Goal: Navigation & Orientation: Understand site structure

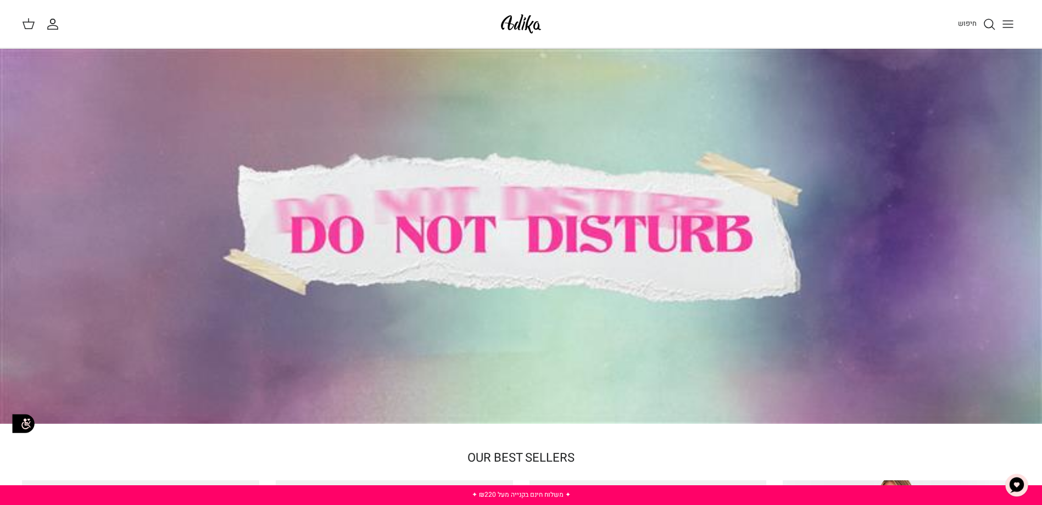
click at [1010, 26] on icon "Toggle menu" at bounding box center [1007, 24] width 13 height 13
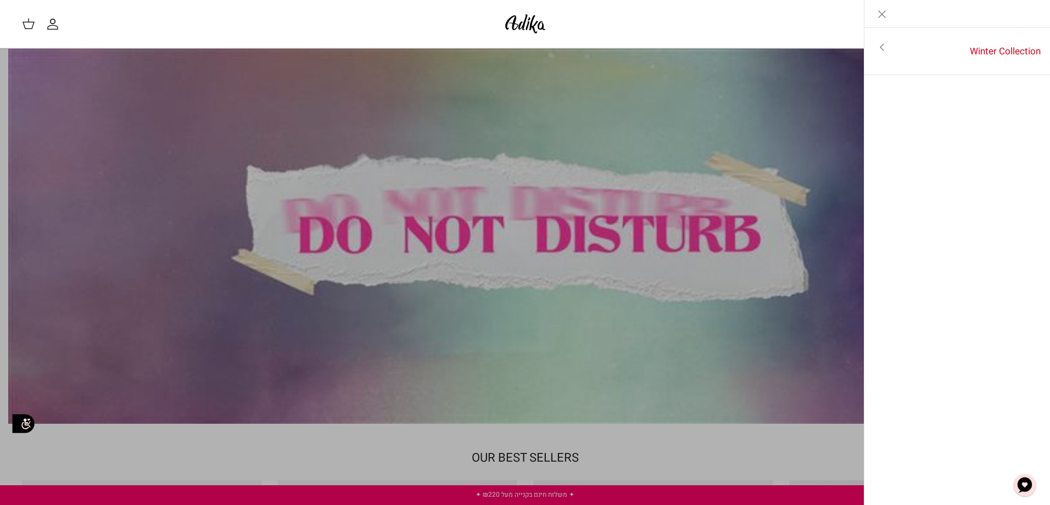
click at [881, 47] on polyline "Primary navigation" at bounding box center [881, 47] width 3 height 7
click at [644, 211] on link "Toggle menu" at bounding box center [525, 252] width 1050 height 505
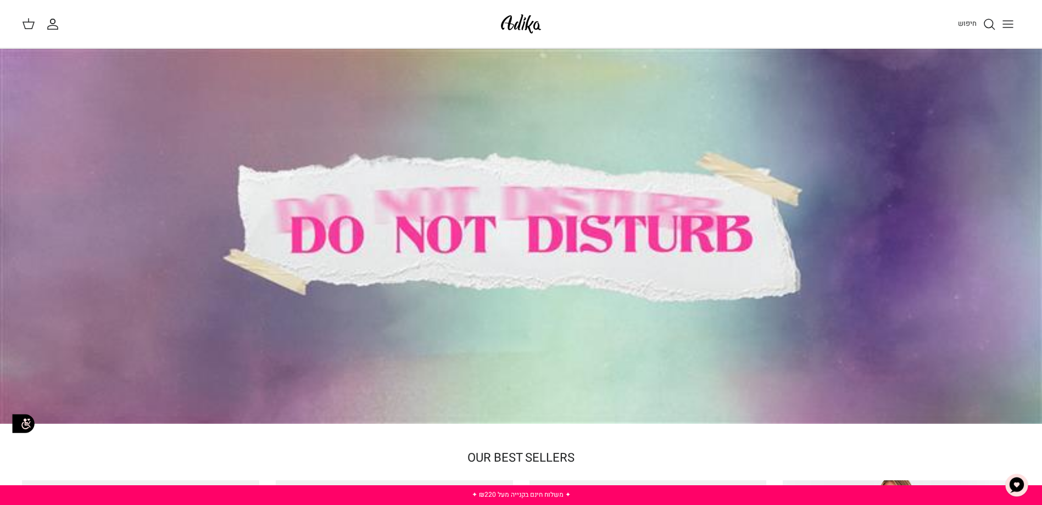
click at [506, 24] on img at bounding box center [521, 24] width 47 height 26
click at [1010, 18] on icon "Toggle menu" at bounding box center [1007, 24] width 13 height 13
